Goal: Information Seeking & Learning: Learn about a topic

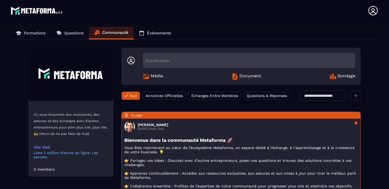
click at [31, 32] on p "Formations" at bounding box center [35, 33] width 22 height 5
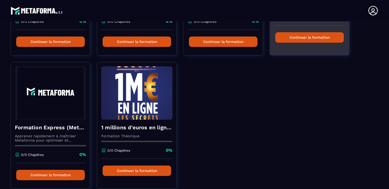
scroll to position [158, 0]
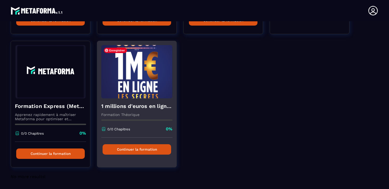
click at [129, 92] on img at bounding box center [136, 71] width 71 height 53
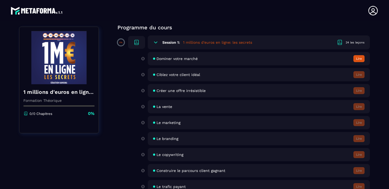
scroll to position [44, 0]
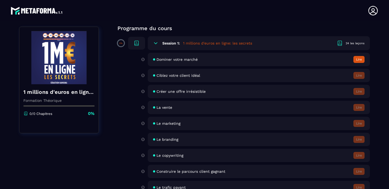
click at [176, 74] on span "Ciblez votre client idéal" at bounding box center [179, 75] width 44 height 4
click at [359, 59] on button "Lire" at bounding box center [359, 59] width 11 height 7
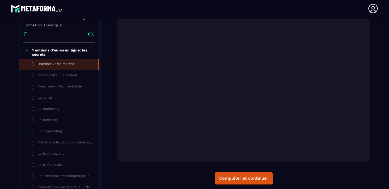
scroll to position [119, 0]
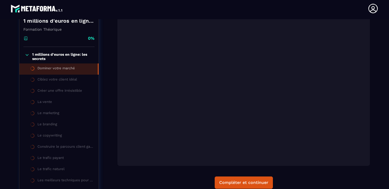
click at [316, 184] on div "Compléter et continuer" at bounding box center [244, 182] width 253 height 12
click at [309, 171] on div "Dominer votre marché : Le positionnement Compléter et continuer" at bounding box center [244, 80] width 253 height 238
